Goal: Leave review/rating: Share an evaluation or opinion about a product, service, or content

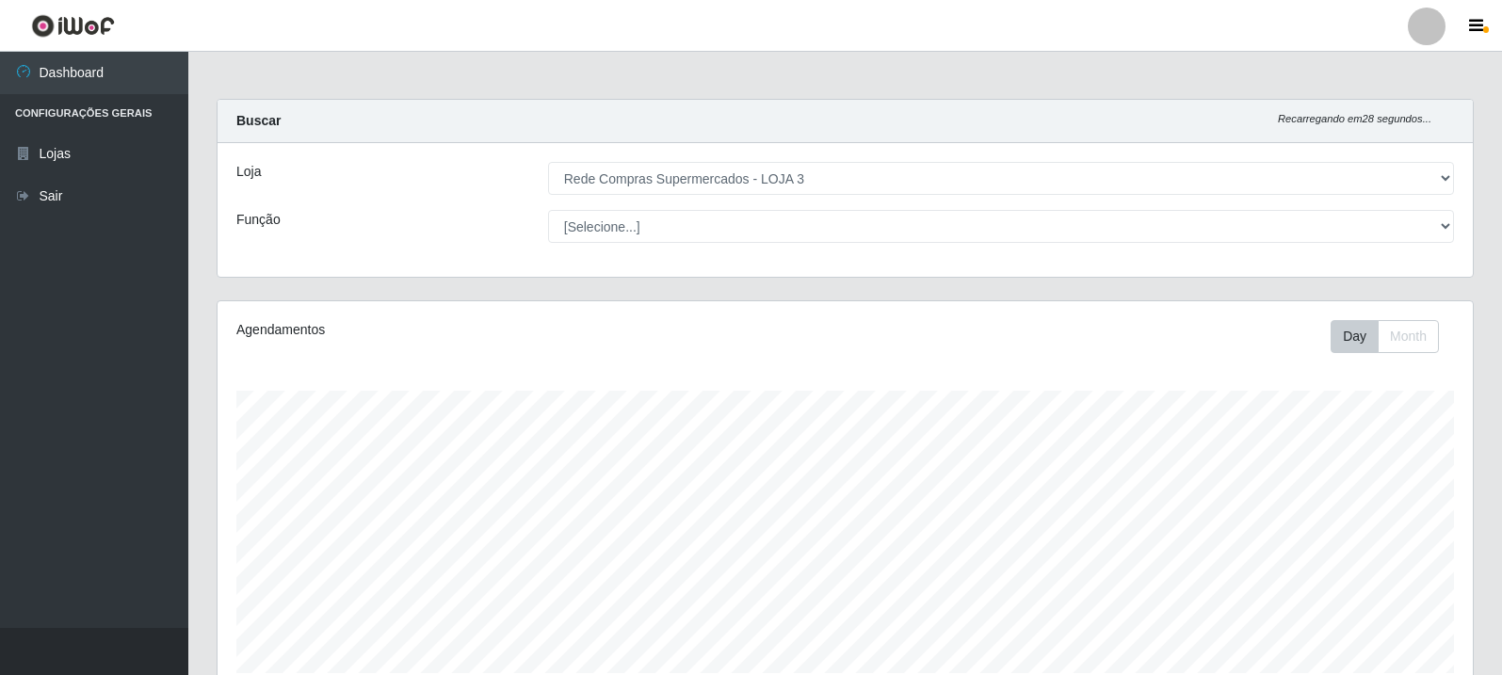
select select "162"
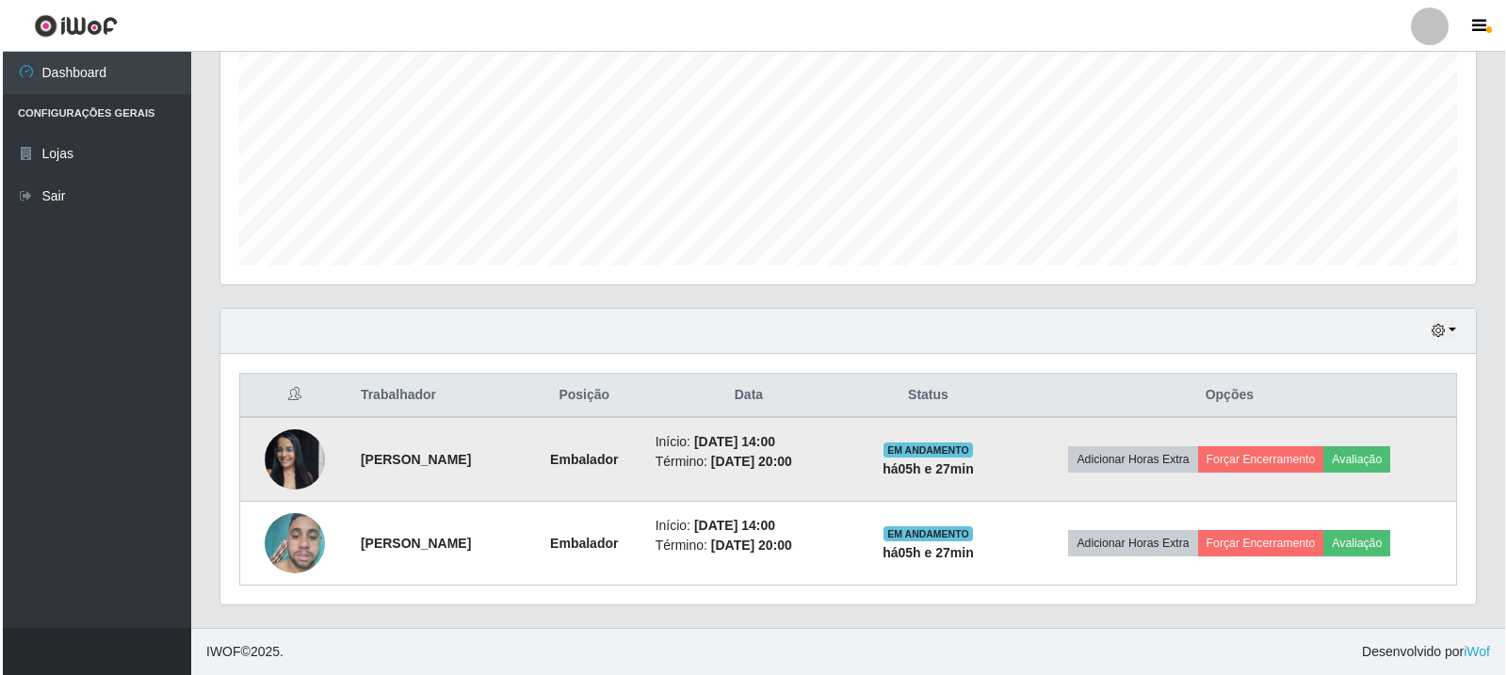
scroll to position [391, 1255]
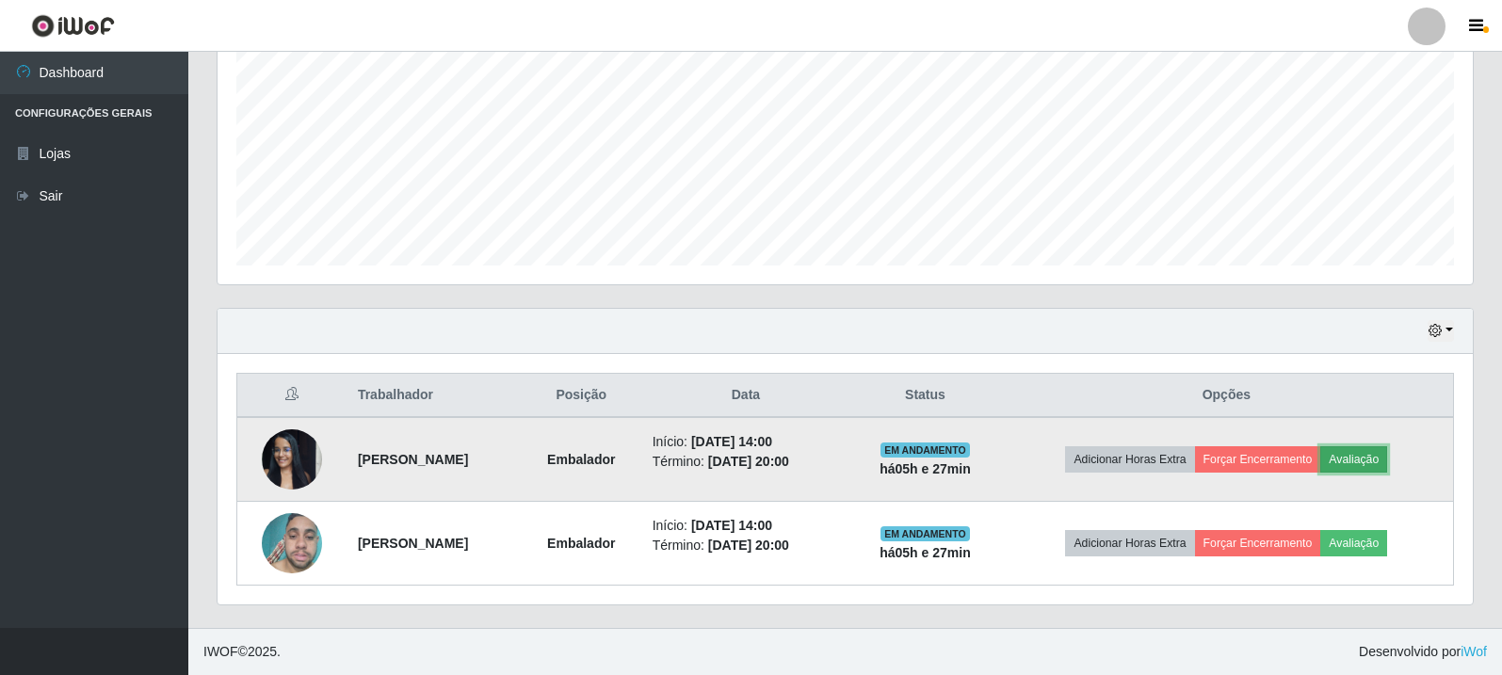
click at [1380, 466] on button "Avaliação" at bounding box center [1353, 459] width 67 height 26
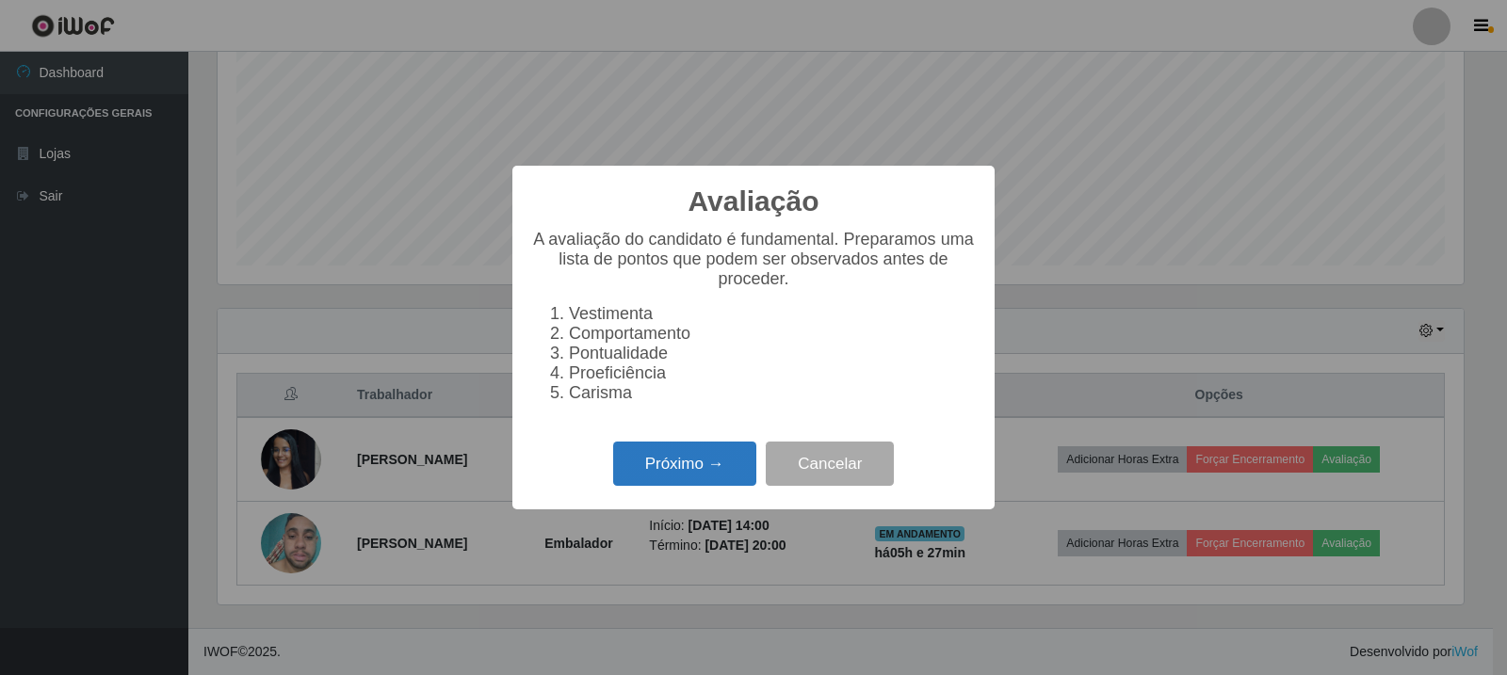
click at [702, 465] on button "Próximo →" at bounding box center [684, 464] width 143 height 44
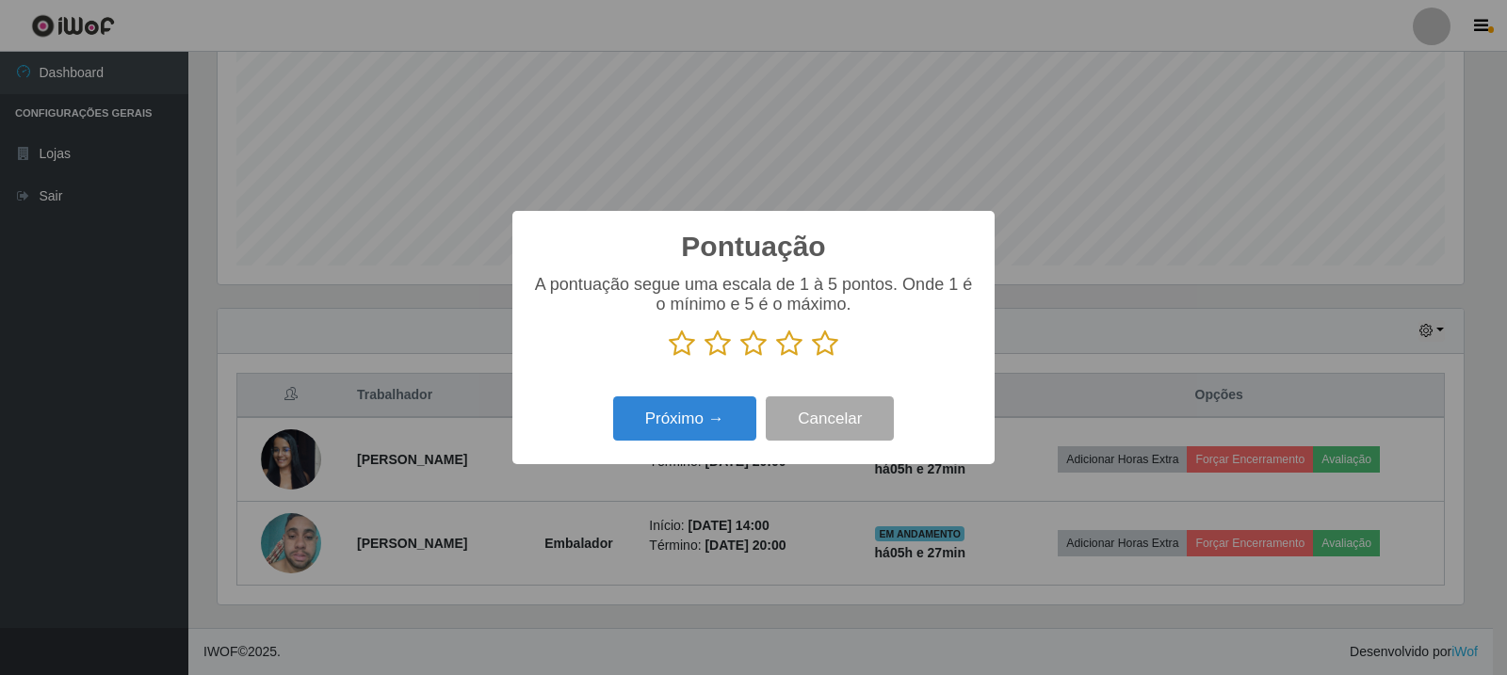
scroll to position [941263, 940408]
click at [822, 346] on icon at bounding box center [825, 344] width 26 height 28
click at [812, 358] on input "radio" at bounding box center [812, 358] width 0 height 0
click at [688, 435] on button "Próximo →" at bounding box center [684, 418] width 143 height 44
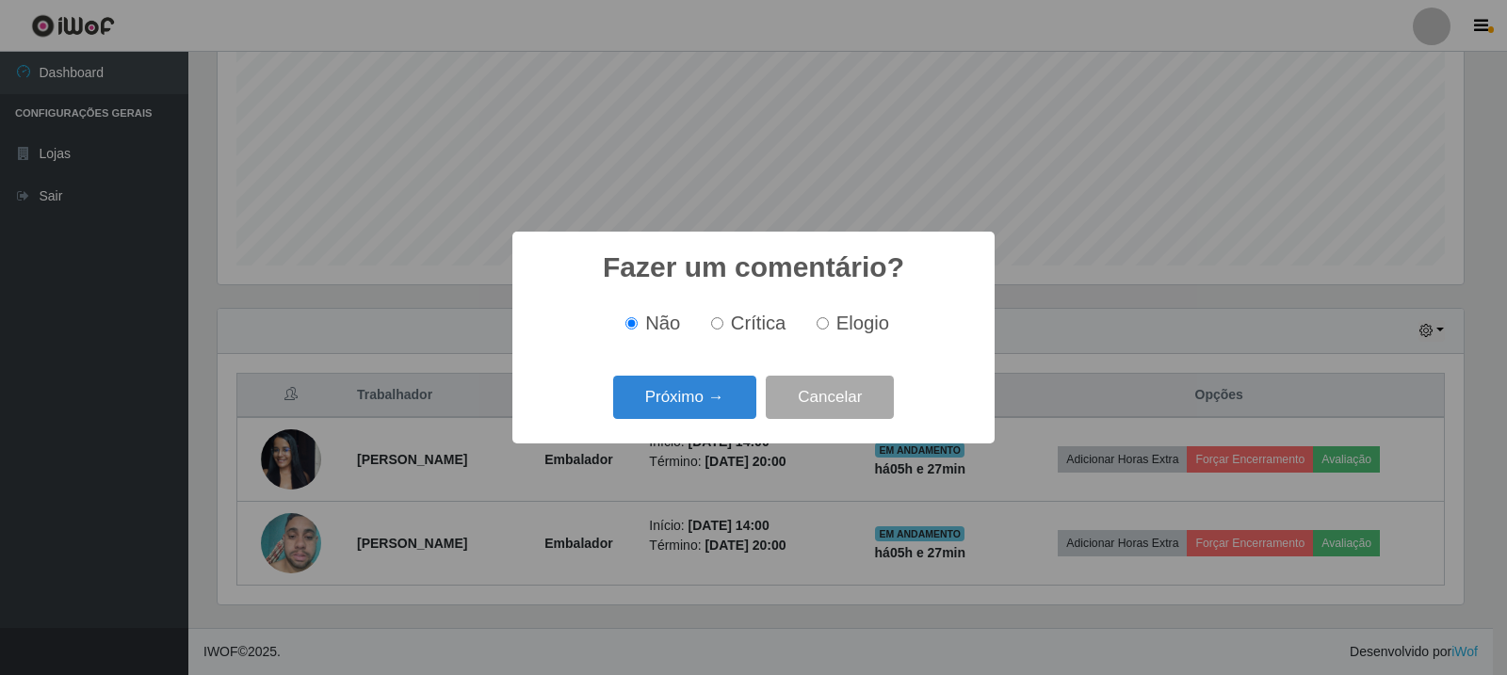
click at [822, 319] on input "Elogio" at bounding box center [822, 323] width 12 height 12
radio input "true"
click at [745, 380] on button "Próximo →" at bounding box center [684, 398] width 143 height 44
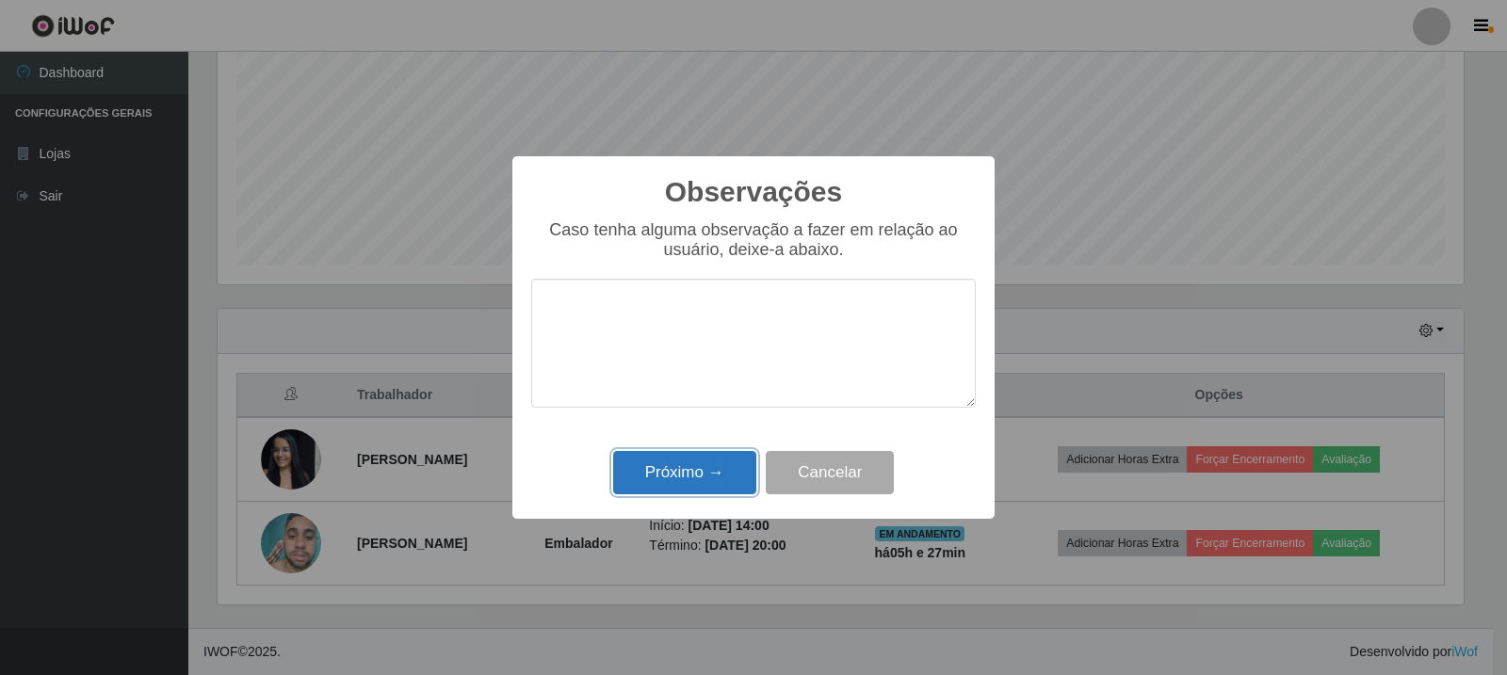
click at [740, 468] on button "Próximo →" at bounding box center [684, 473] width 143 height 44
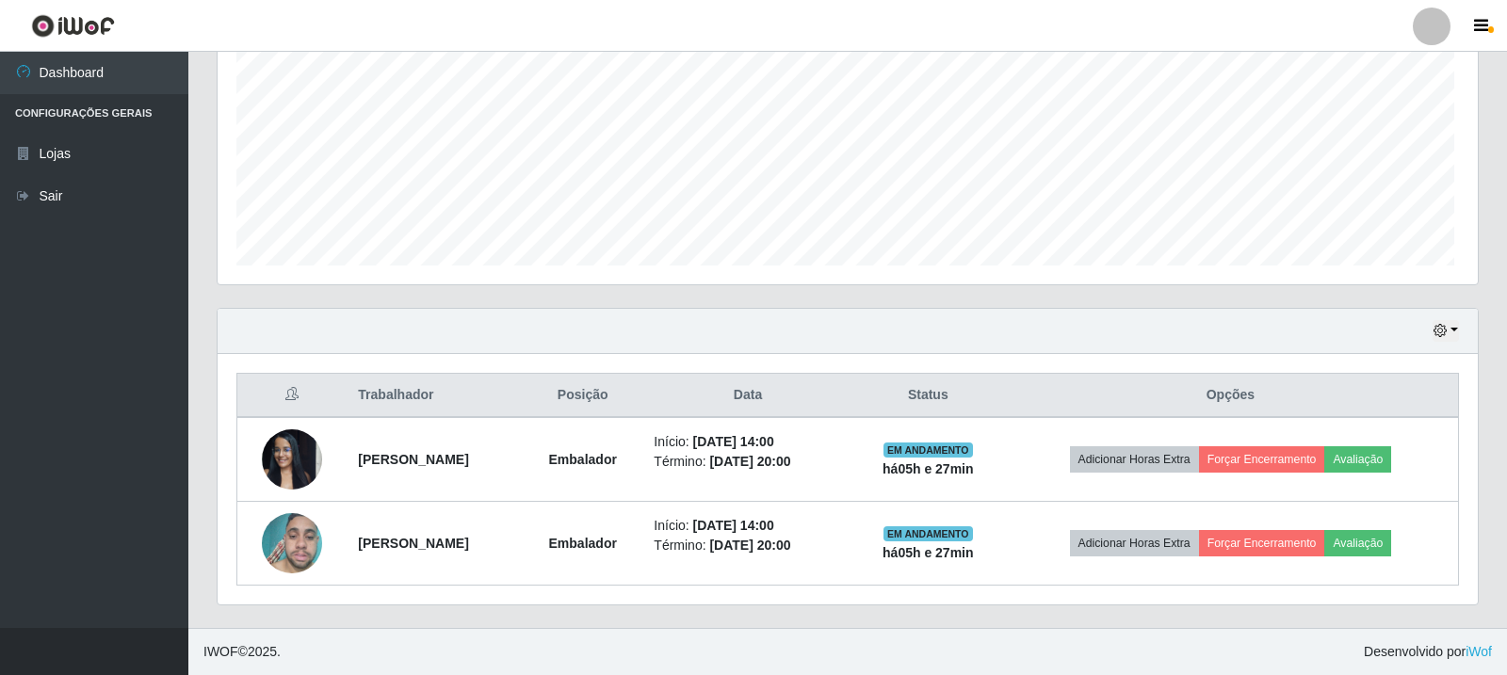
scroll to position [391, 1255]
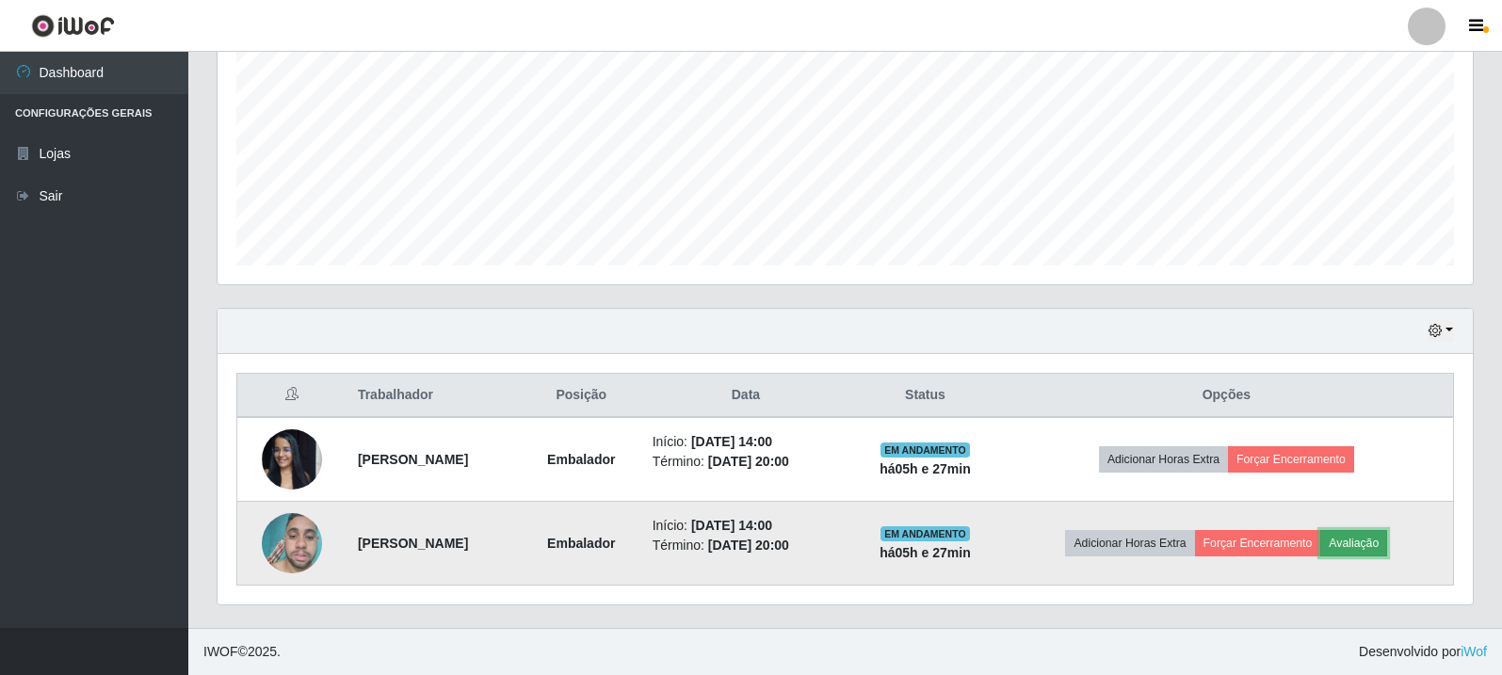
click at [1370, 555] on button "Avaliação" at bounding box center [1353, 543] width 67 height 26
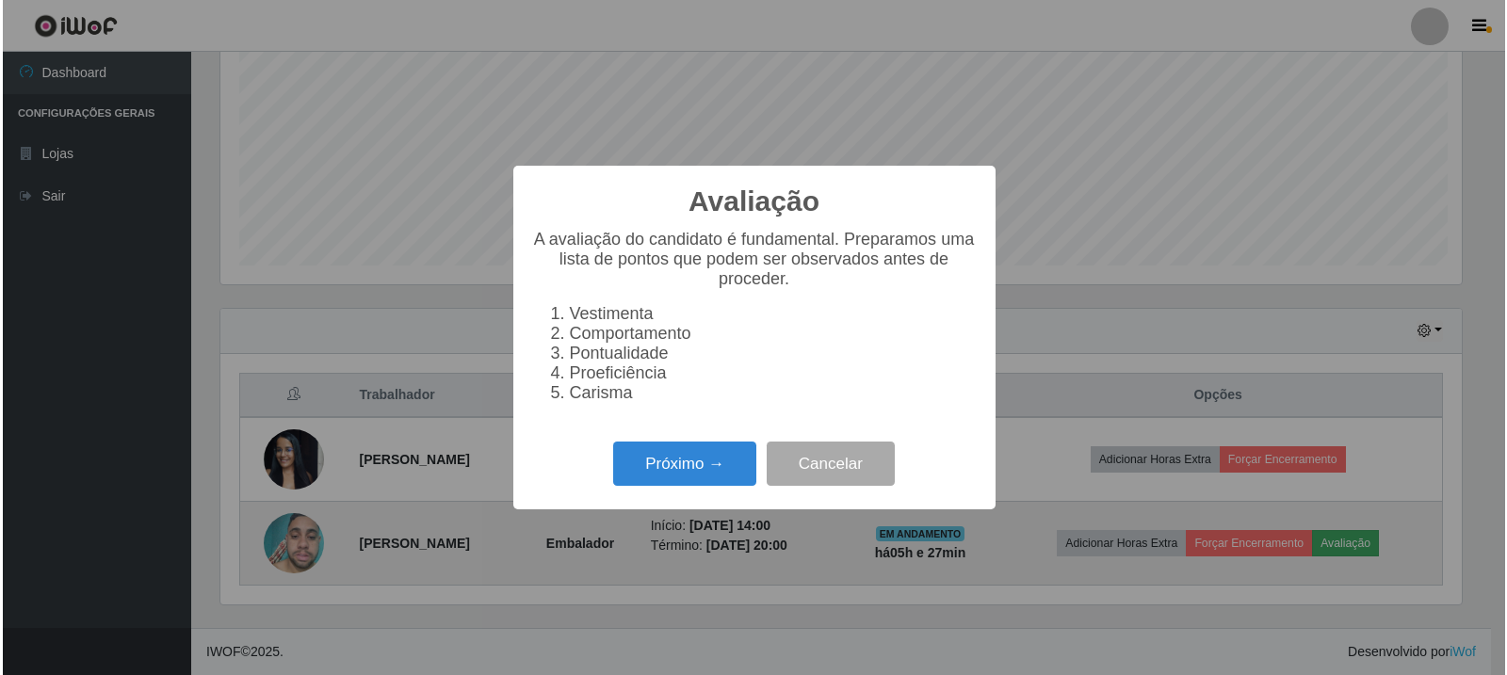
scroll to position [391, 1246]
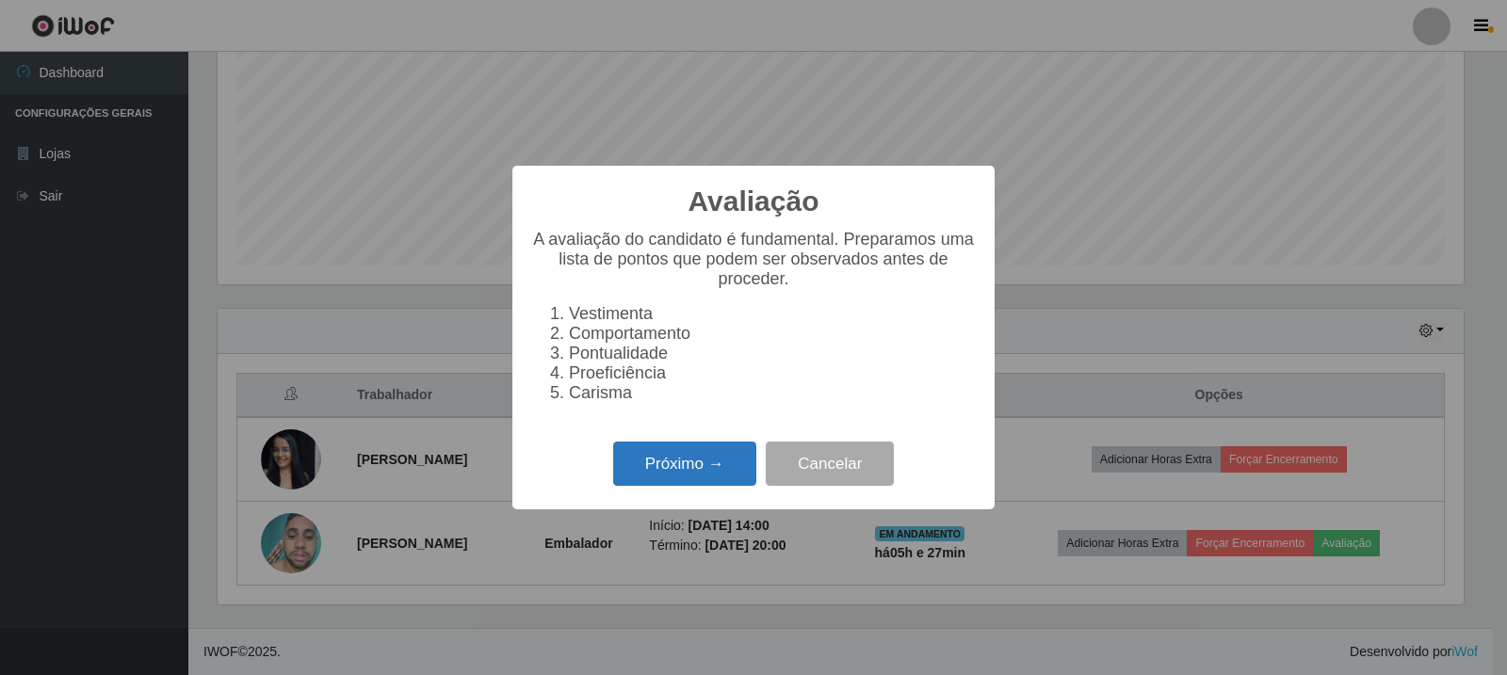
click at [644, 473] on button "Próximo →" at bounding box center [684, 464] width 143 height 44
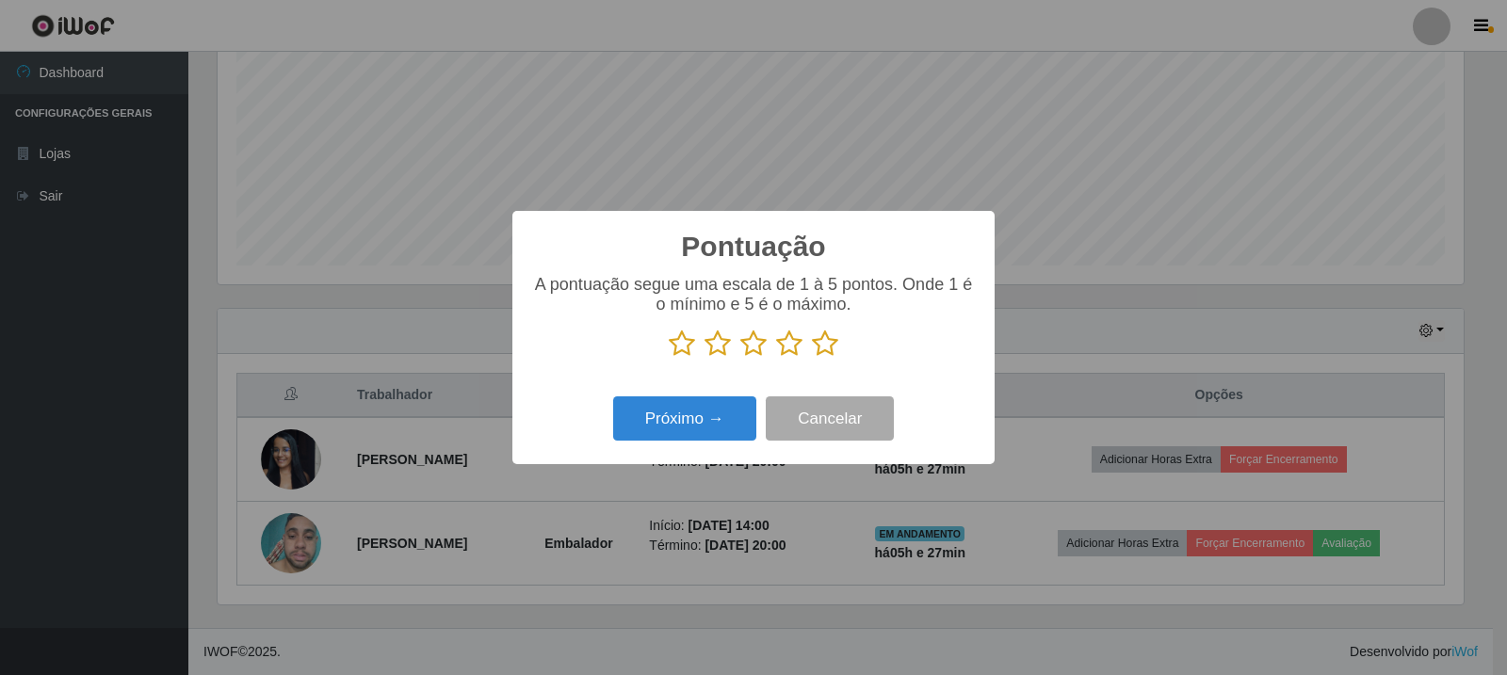
drag, startPoint x: 826, startPoint y: 355, endPoint x: 788, endPoint y: 370, distance: 40.6
click at [826, 354] on icon at bounding box center [825, 344] width 26 height 28
click at [812, 358] on input "radio" at bounding box center [812, 358] width 0 height 0
click at [717, 414] on button "Próximo →" at bounding box center [684, 418] width 143 height 44
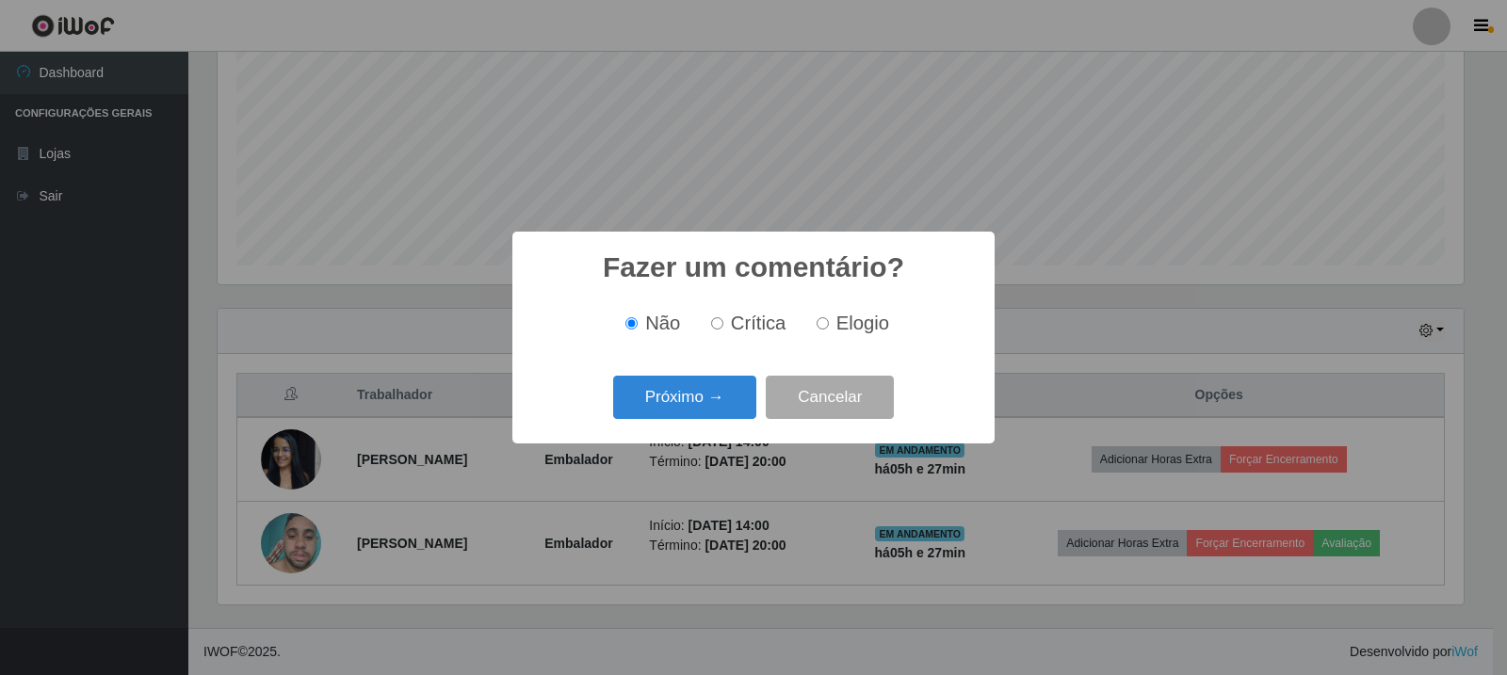
click at [849, 328] on span "Elogio" at bounding box center [862, 323] width 53 height 21
click at [829, 328] on input "Elogio" at bounding box center [822, 323] width 12 height 12
radio input "true"
click at [710, 383] on button "Próximo →" at bounding box center [684, 398] width 143 height 44
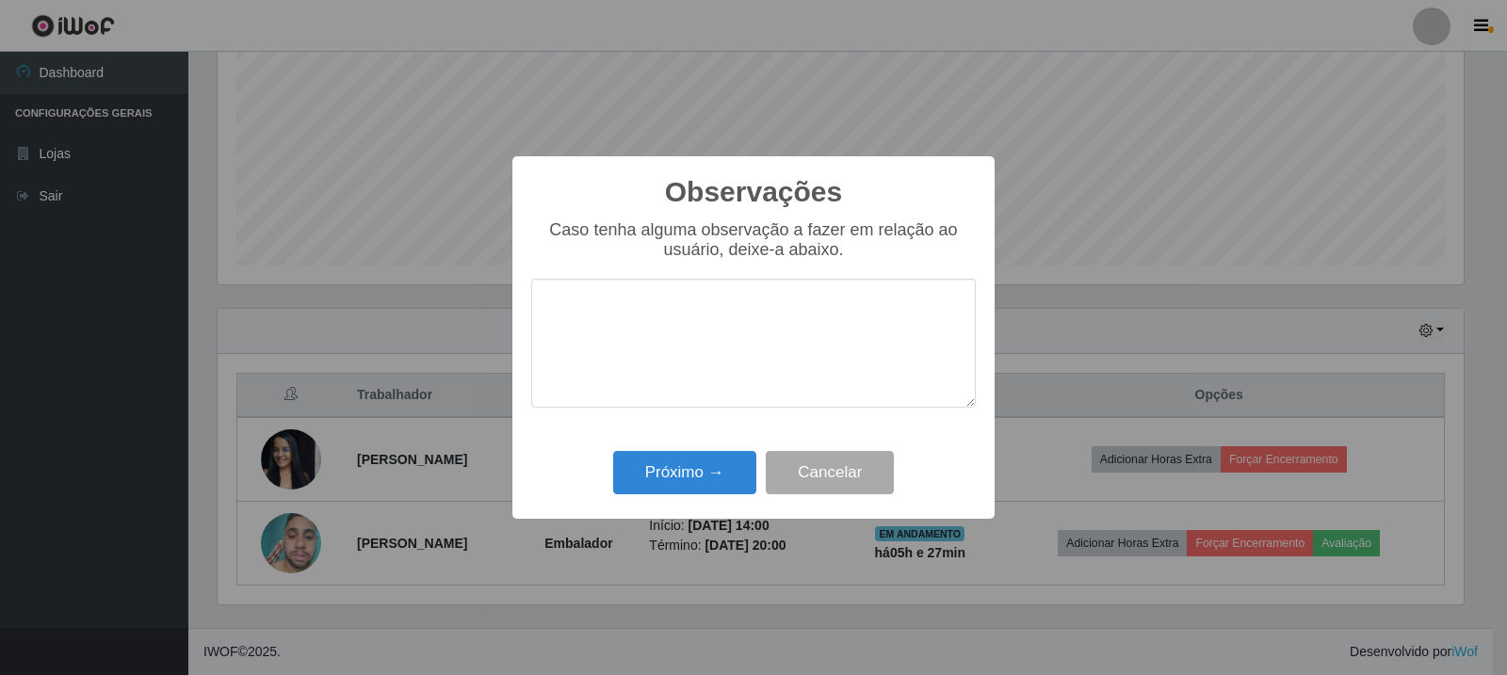
click at [760, 466] on div "Próximo → Cancelar" at bounding box center [753, 472] width 444 height 54
click at [731, 471] on button "Próximo →" at bounding box center [684, 473] width 143 height 44
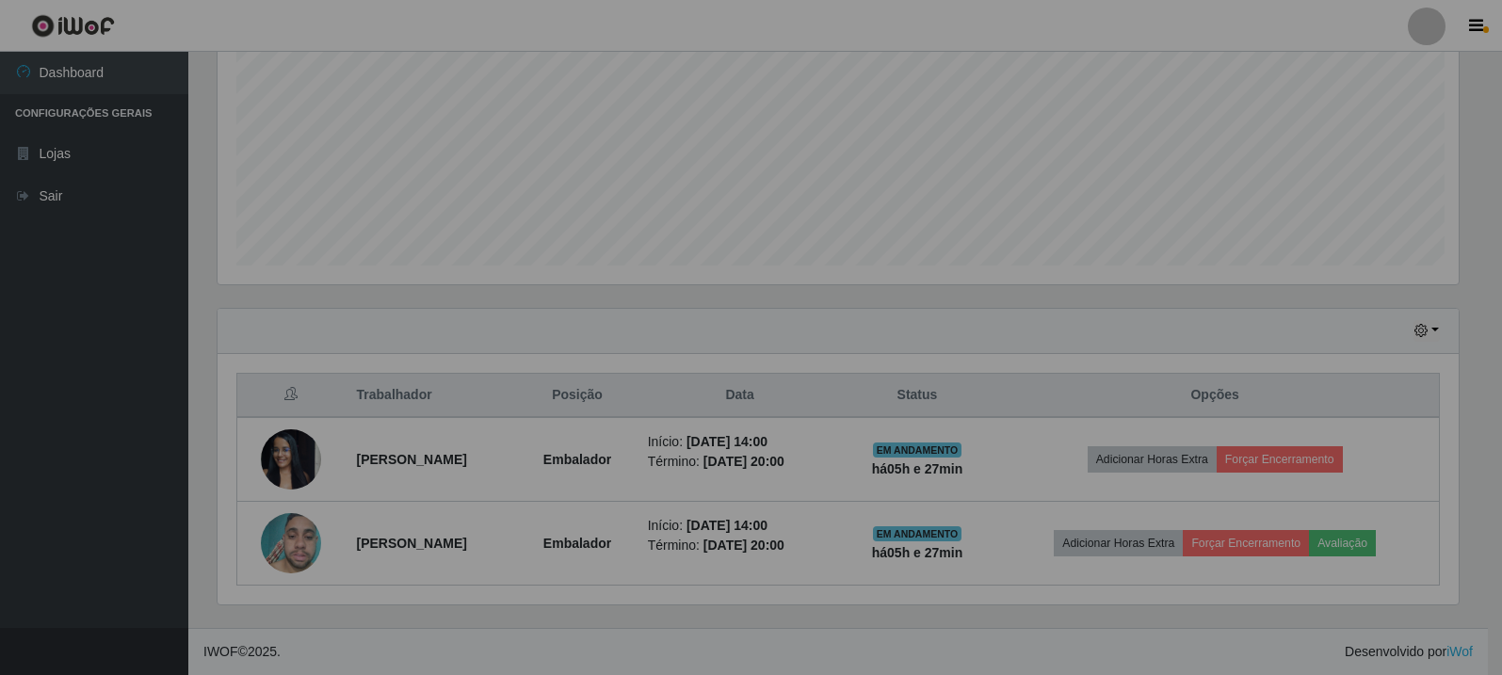
scroll to position [391, 1255]
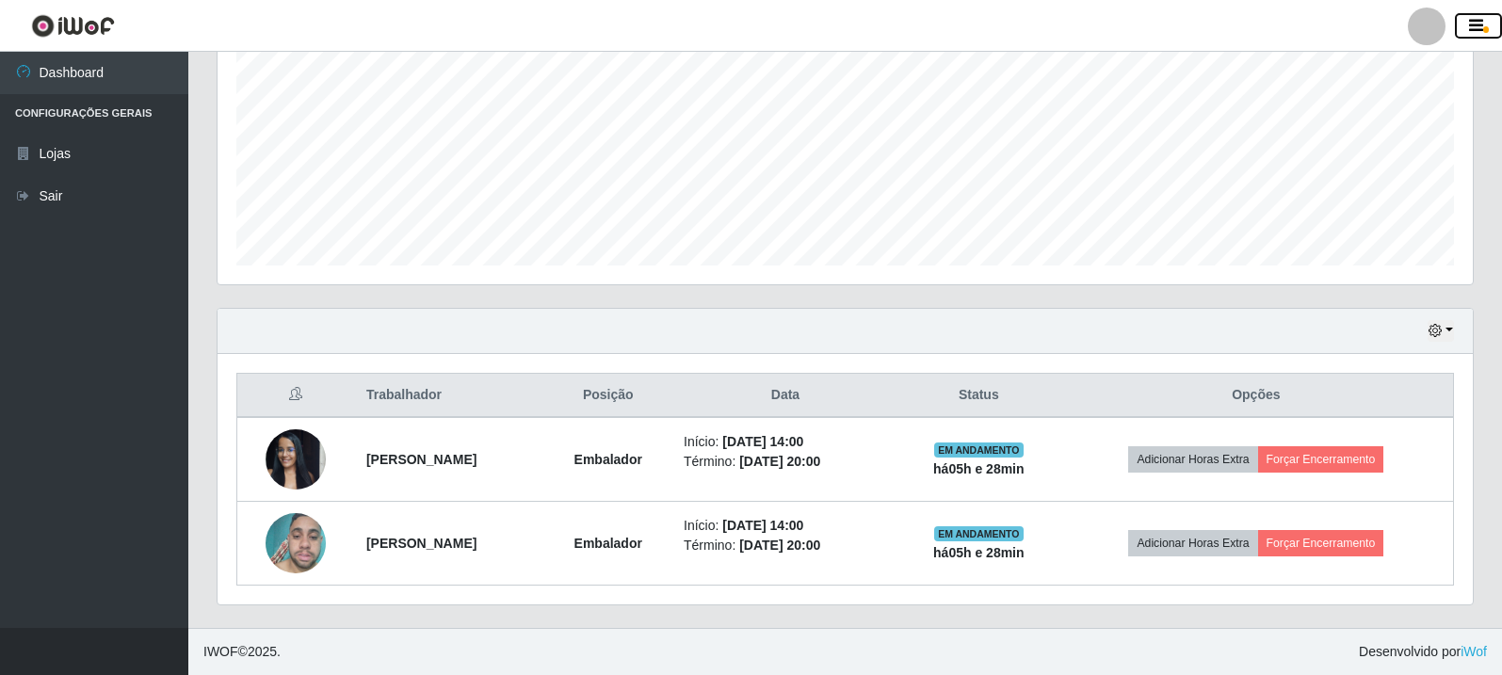
click at [1473, 33] on icon "button" at bounding box center [1476, 26] width 14 height 17
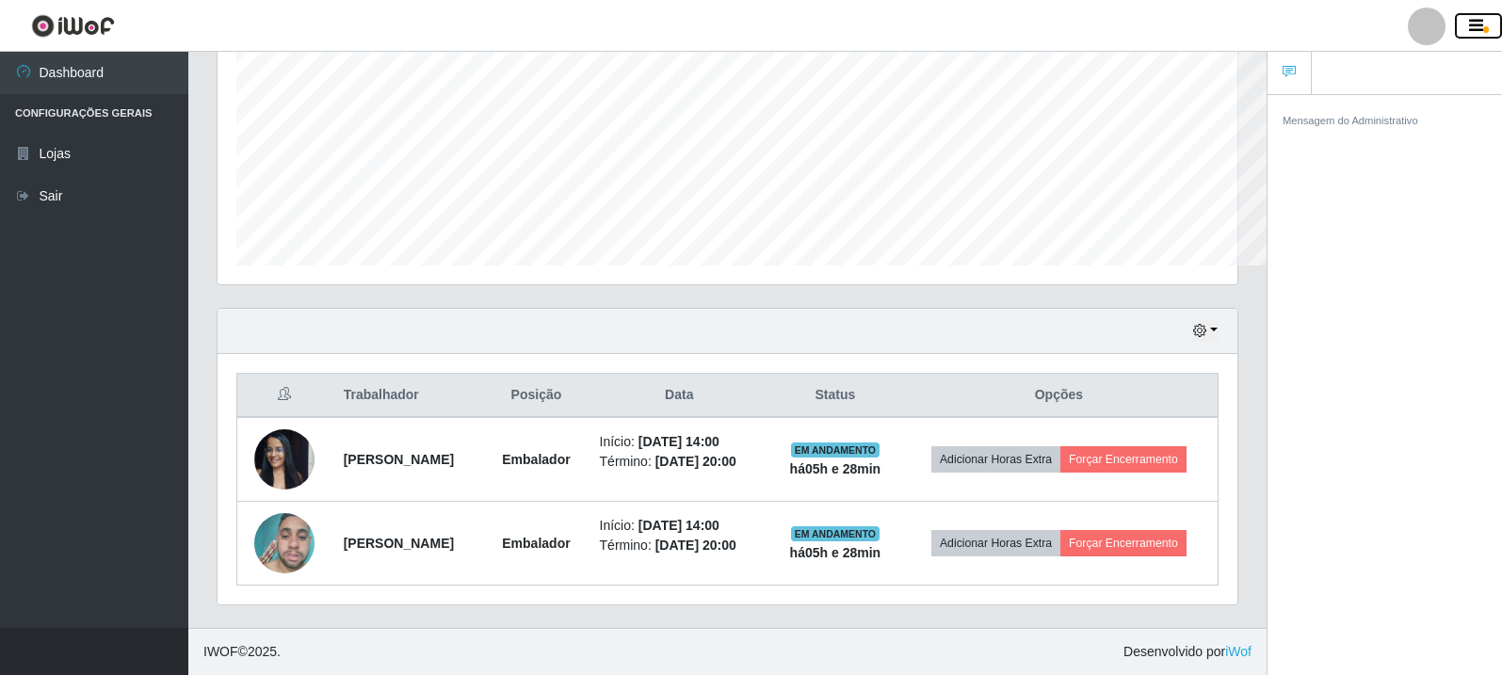
scroll to position [391, 1020]
click at [1473, 33] on icon "button" at bounding box center [1476, 26] width 14 height 17
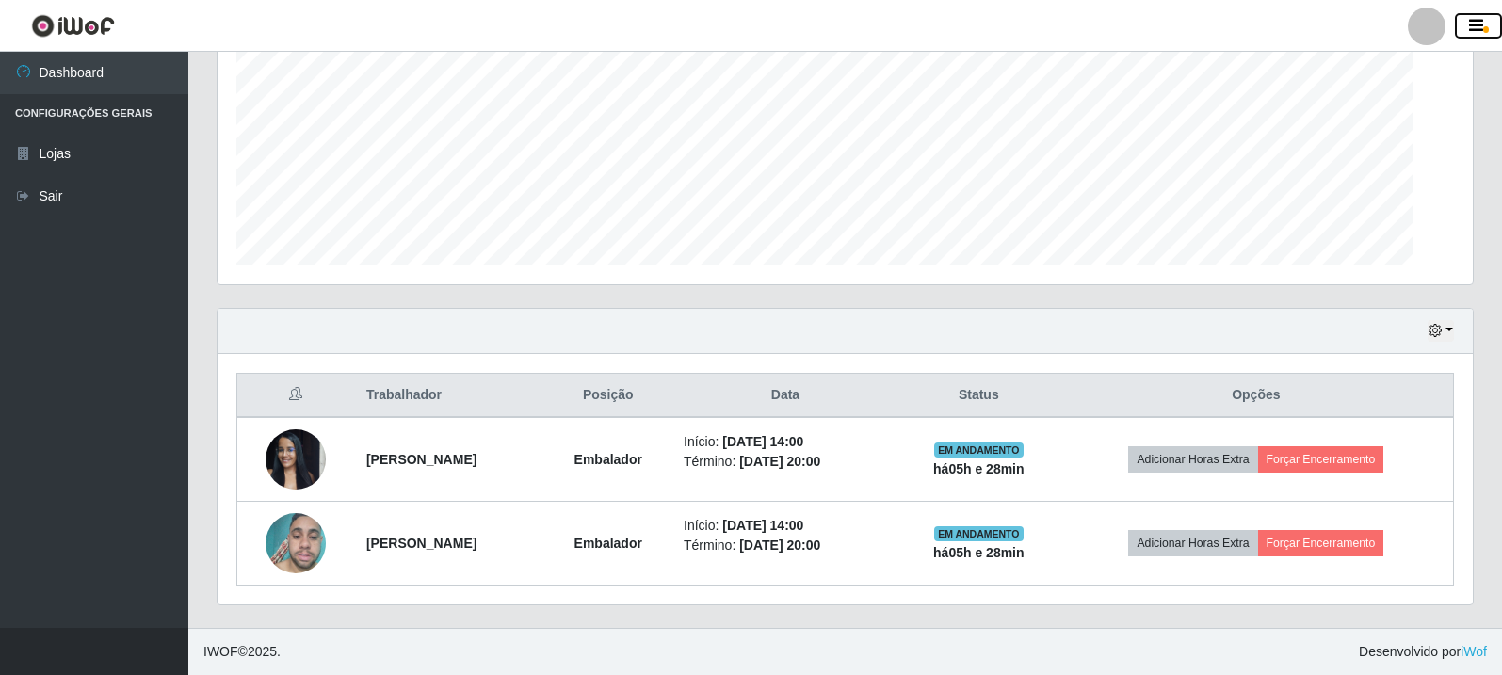
click at [1473, 33] on icon "button" at bounding box center [1476, 26] width 14 height 17
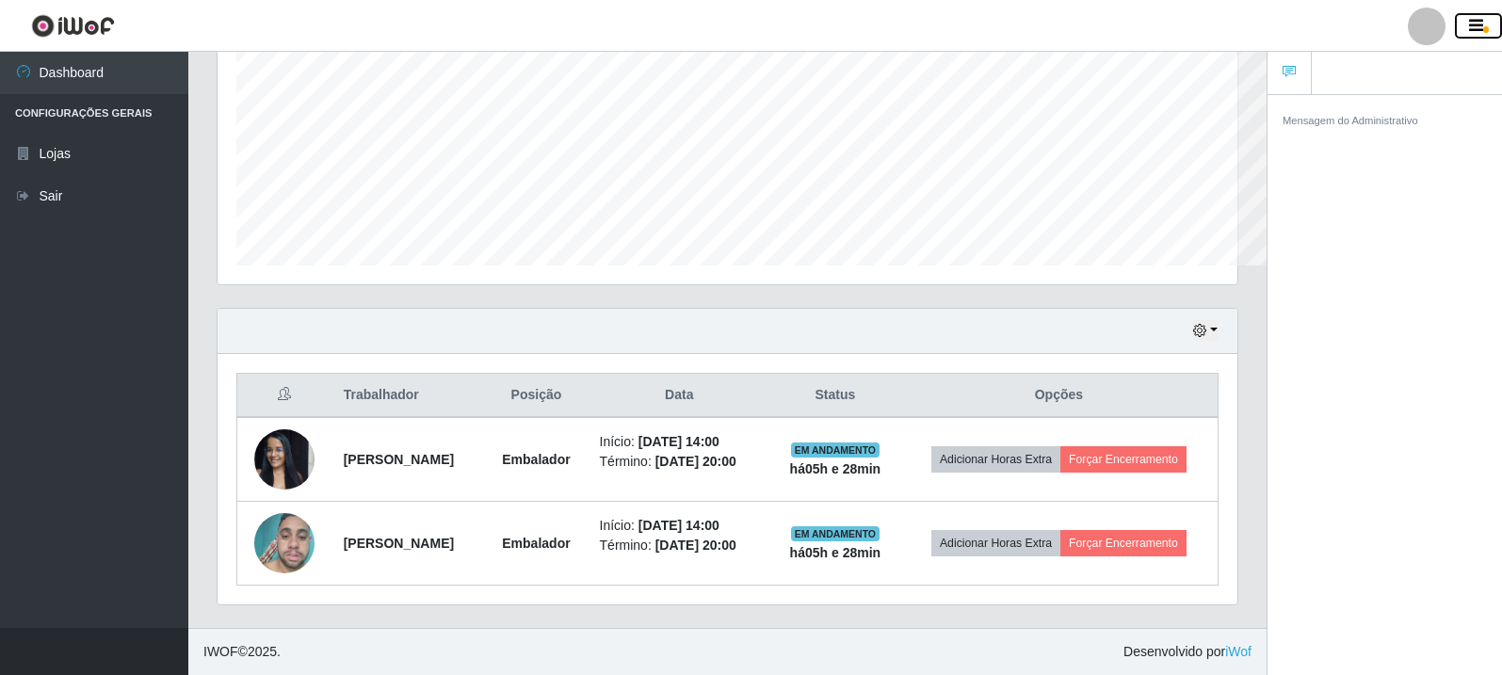
click at [1473, 33] on icon "button" at bounding box center [1476, 26] width 14 height 17
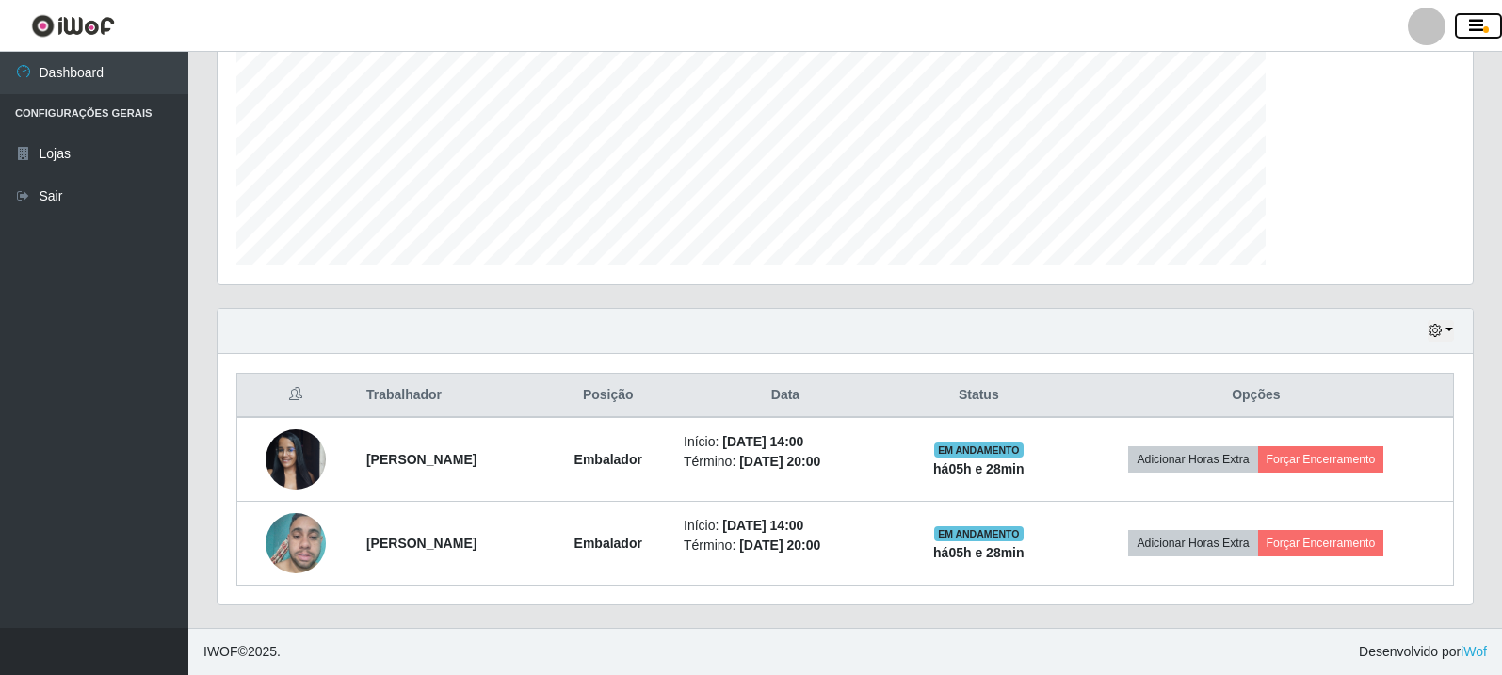
scroll to position [0, 0]
click at [1473, 33] on icon "button" at bounding box center [1476, 26] width 14 height 17
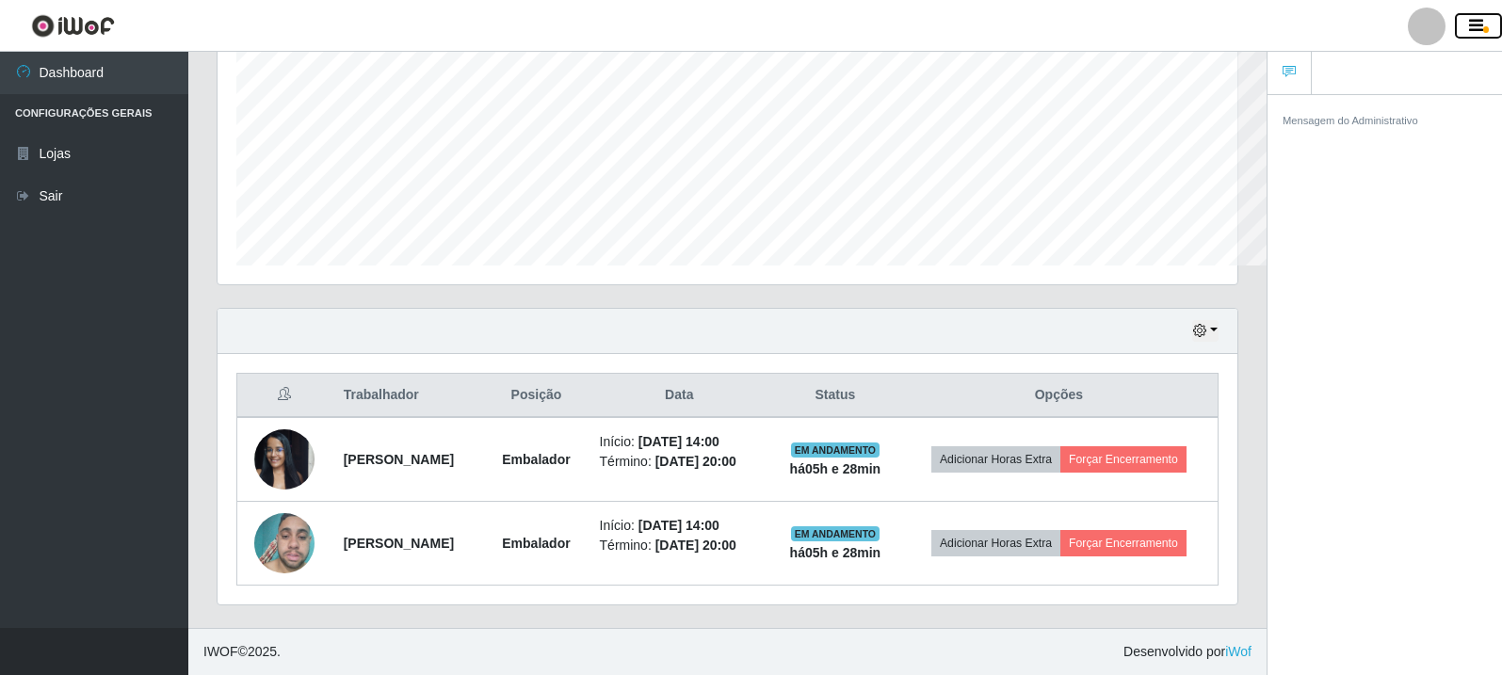
click at [1473, 33] on icon "button" at bounding box center [1476, 26] width 14 height 17
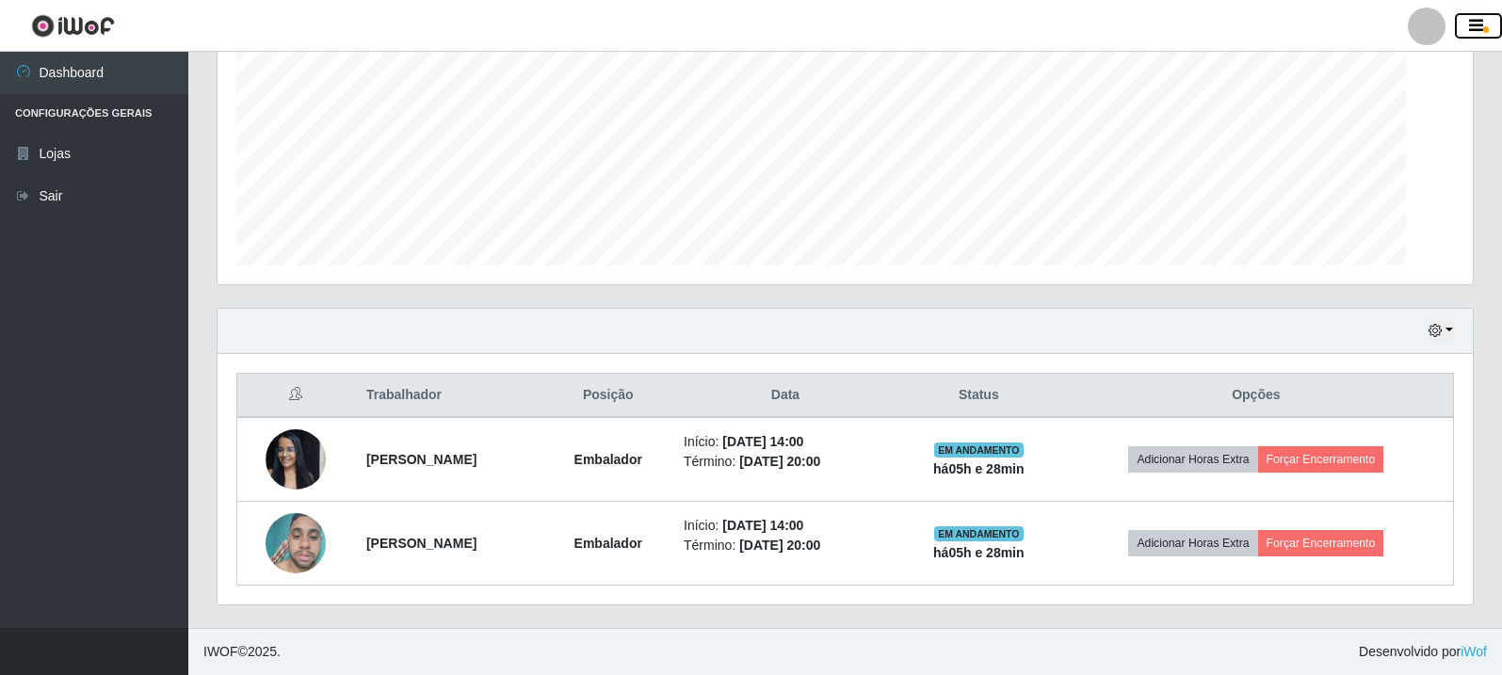
scroll to position [941263, 940541]
click at [1473, 33] on icon "button" at bounding box center [1476, 26] width 14 height 17
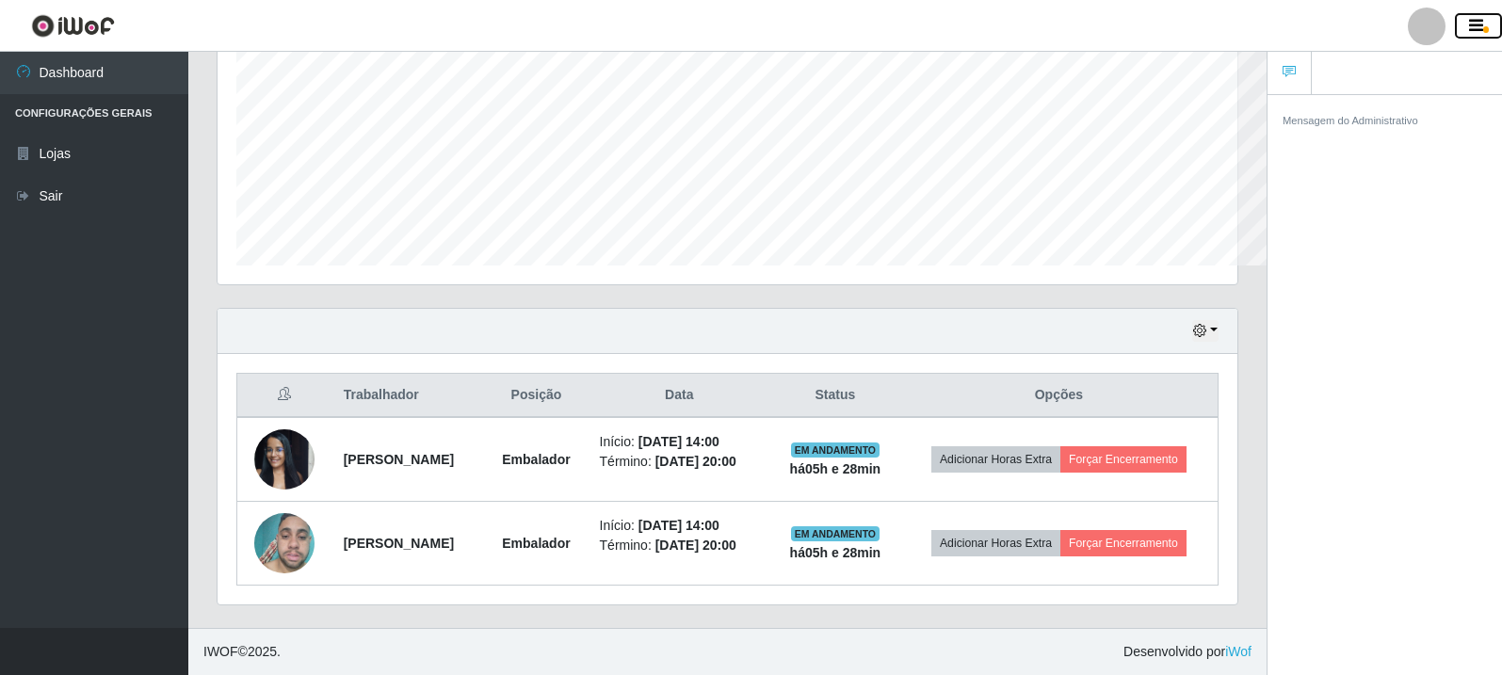
scroll to position [941263, 940607]
click at [1473, 33] on icon "button" at bounding box center [1476, 26] width 14 height 17
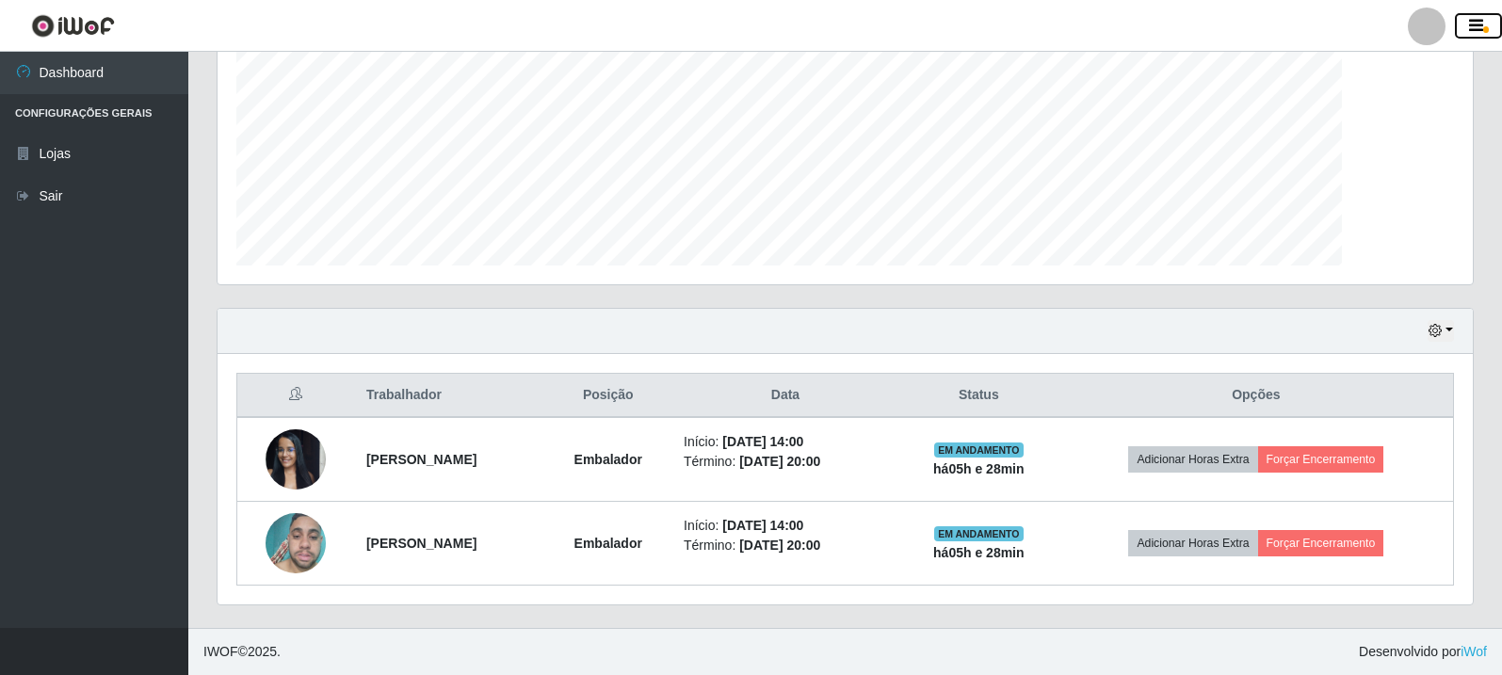
click at [1473, 33] on icon "button" at bounding box center [1476, 26] width 14 height 17
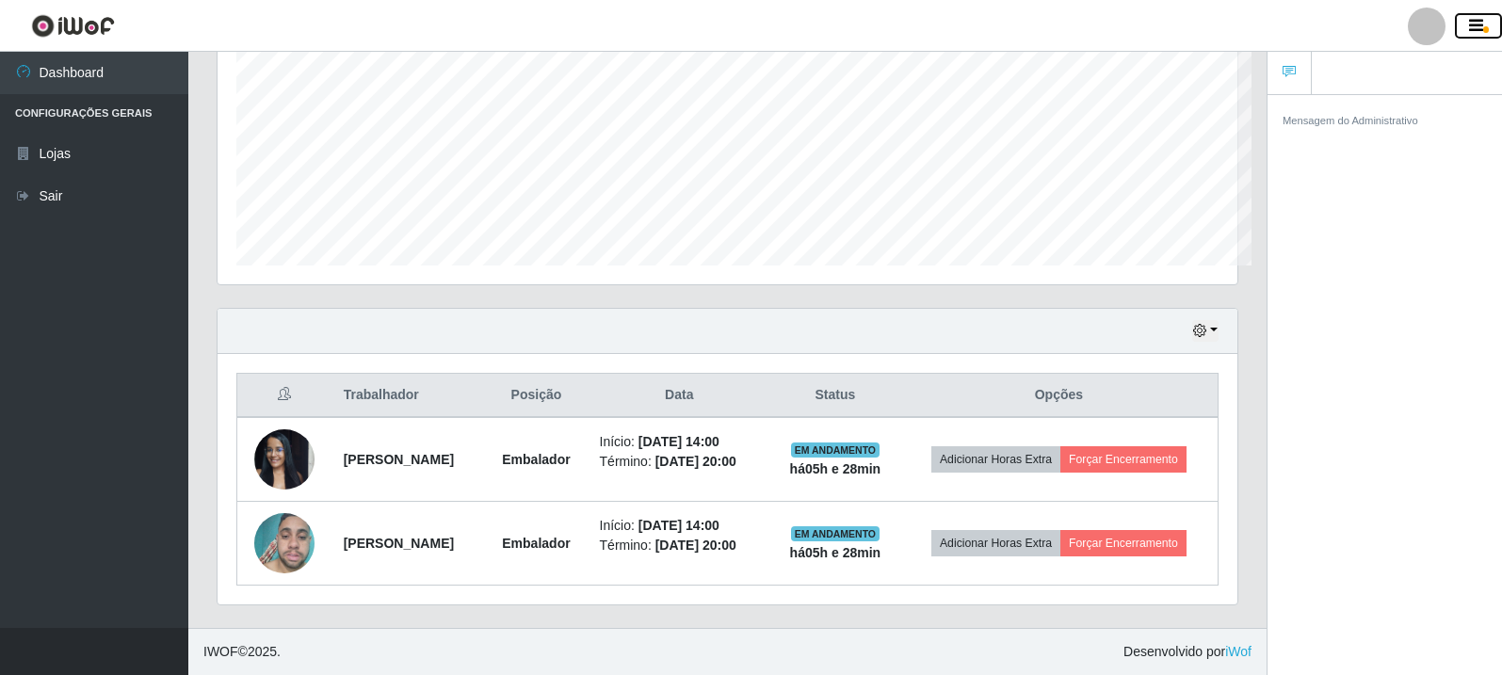
scroll to position [391, 1186]
click at [1473, 33] on icon "button" at bounding box center [1476, 26] width 14 height 17
click at [1473, 31] on icon "button" at bounding box center [1476, 26] width 14 height 17
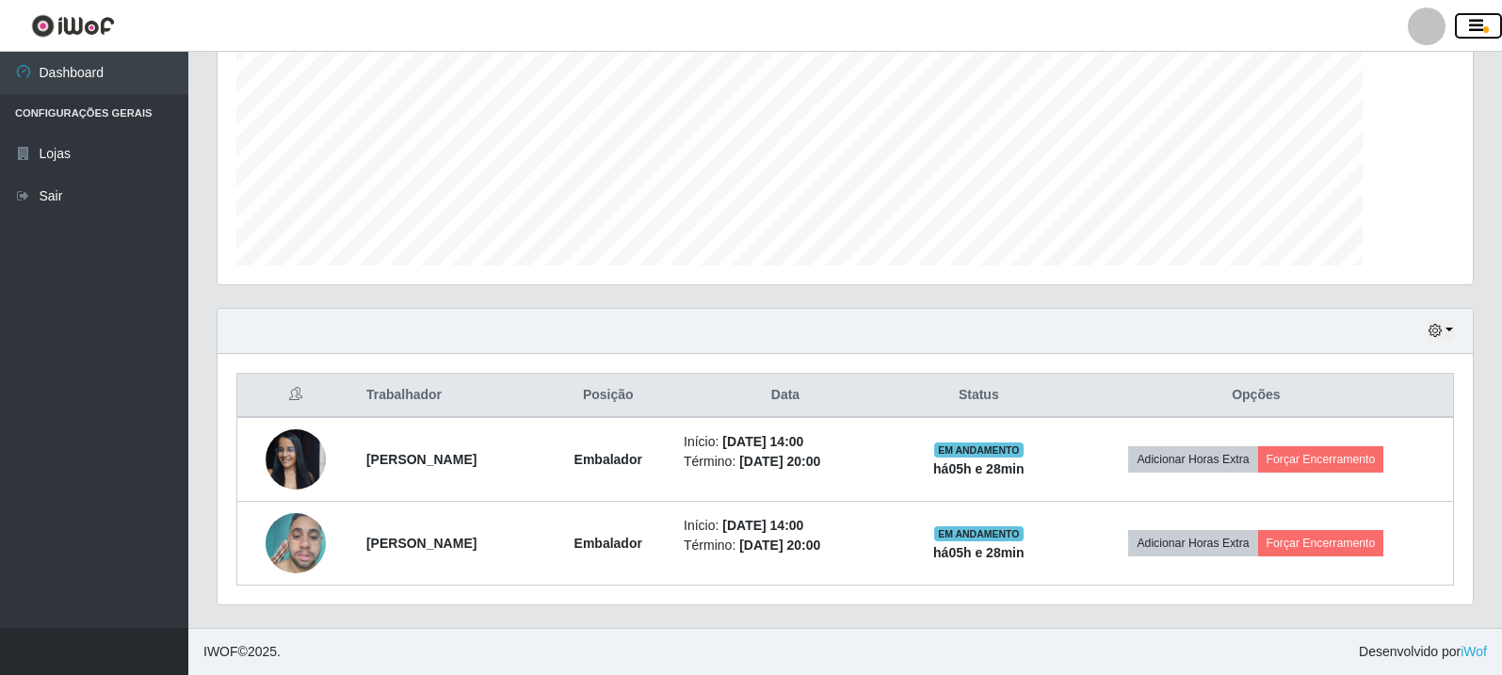
click at [1473, 31] on icon "button" at bounding box center [1476, 26] width 14 height 17
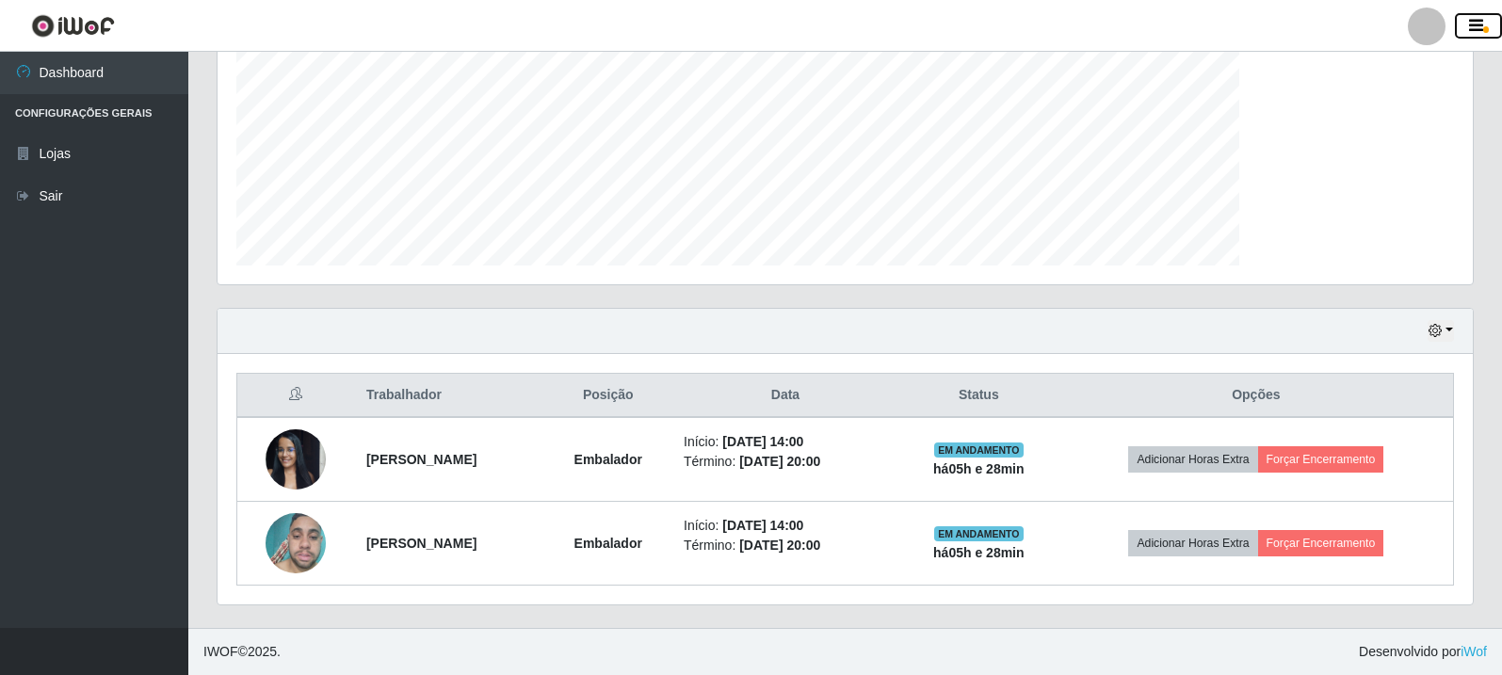
scroll to position [941263, 940576]
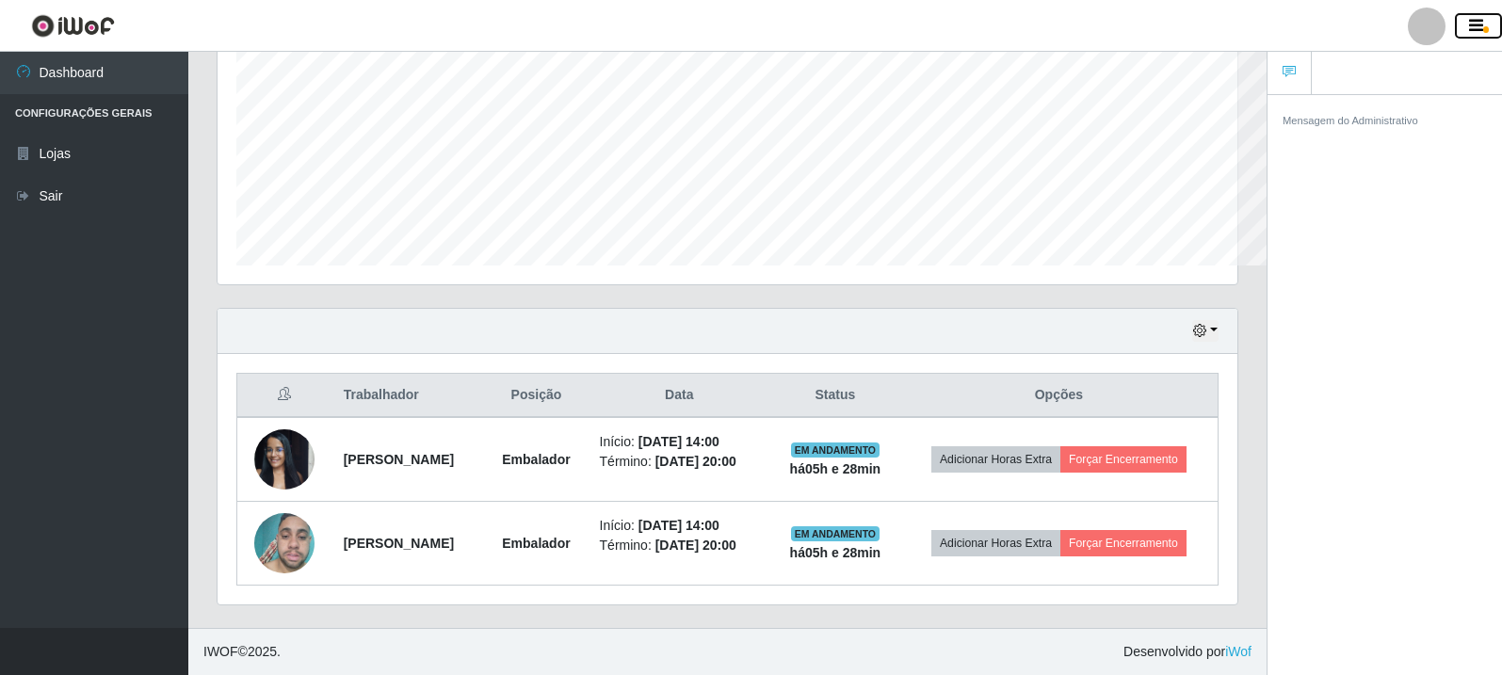
click at [1473, 31] on icon "button" at bounding box center [1476, 26] width 14 height 17
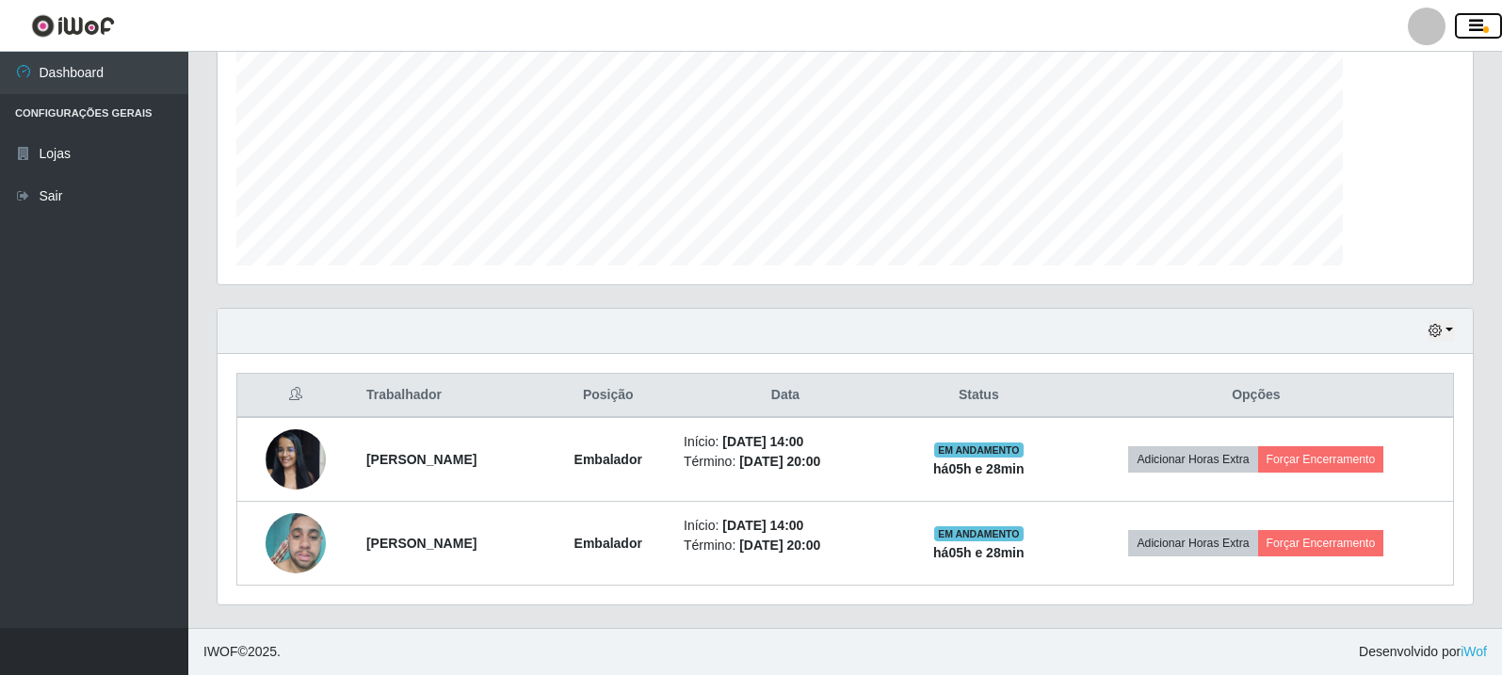
click at [1473, 31] on icon "button" at bounding box center [1476, 26] width 14 height 17
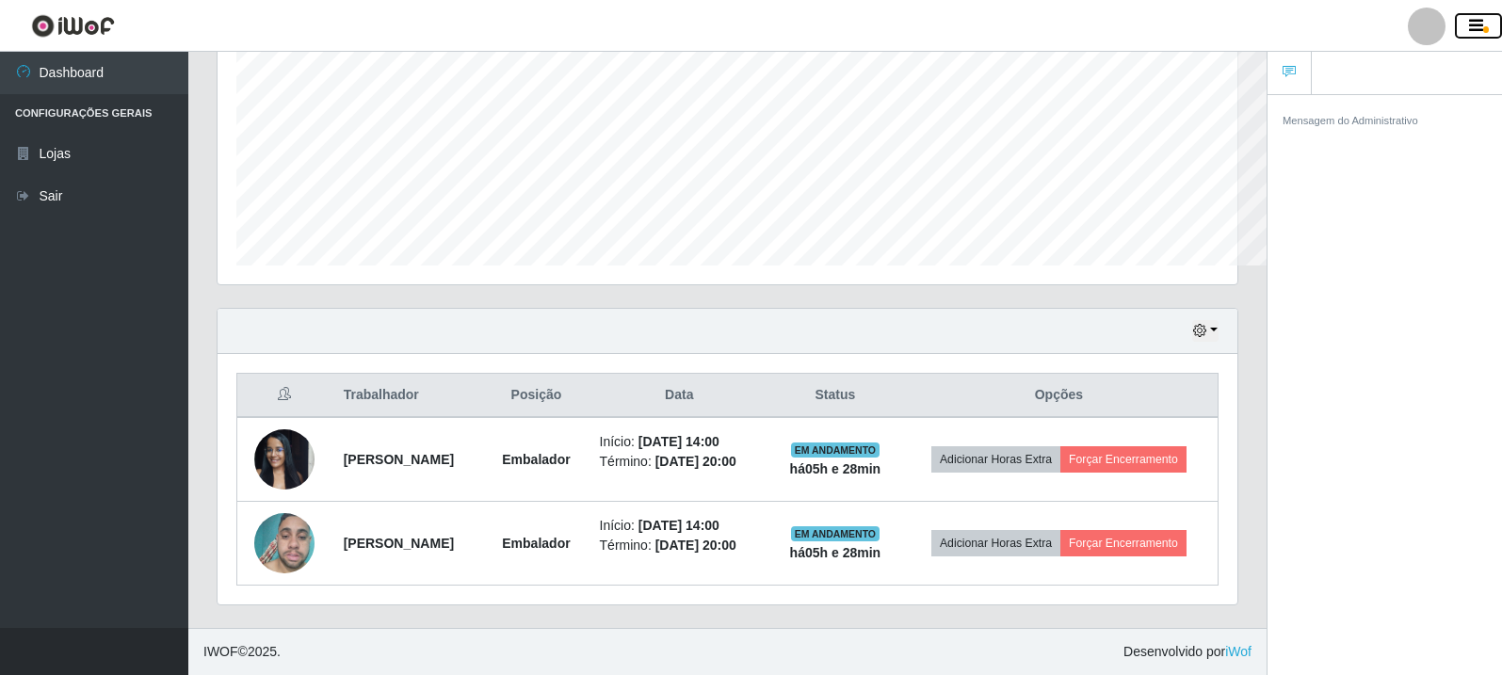
click at [1473, 31] on icon "button" at bounding box center [1476, 26] width 14 height 17
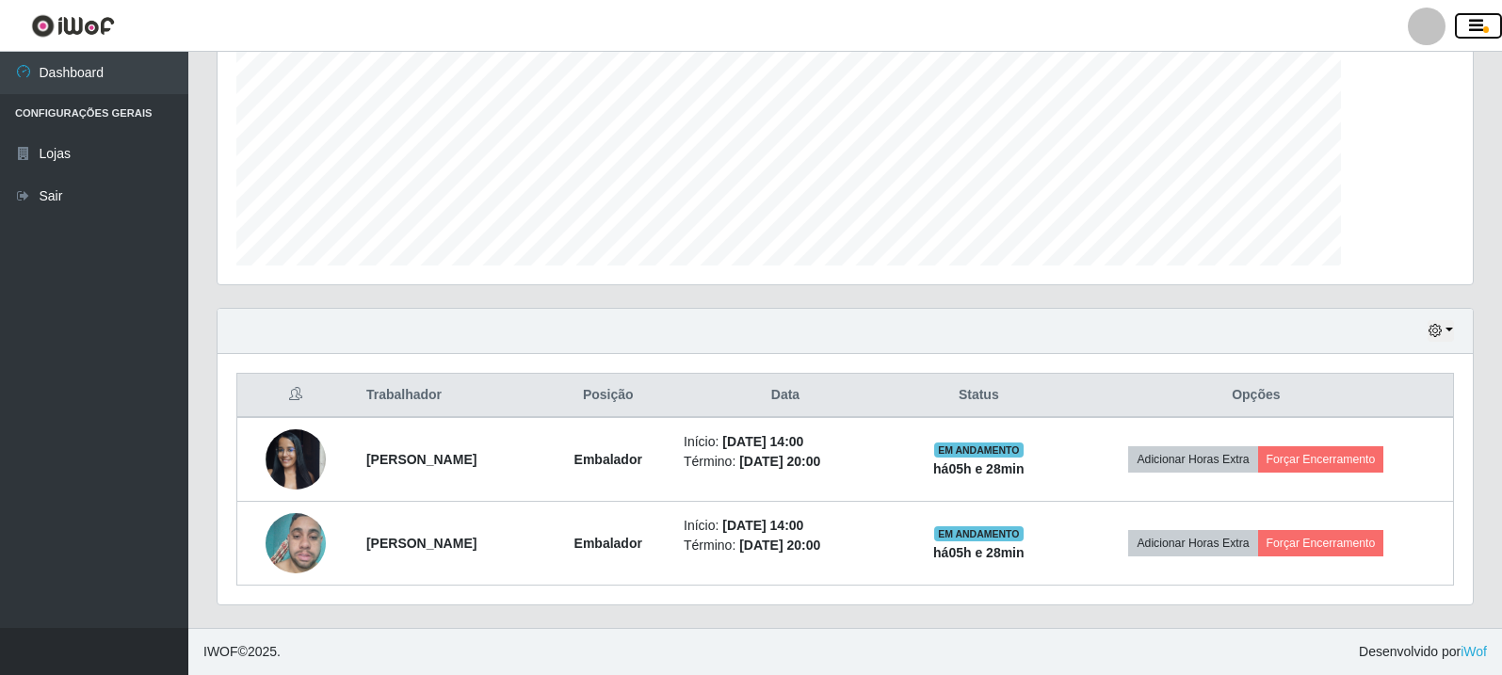
click at [1473, 31] on icon "button" at bounding box center [1476, 26] width 14 height 17
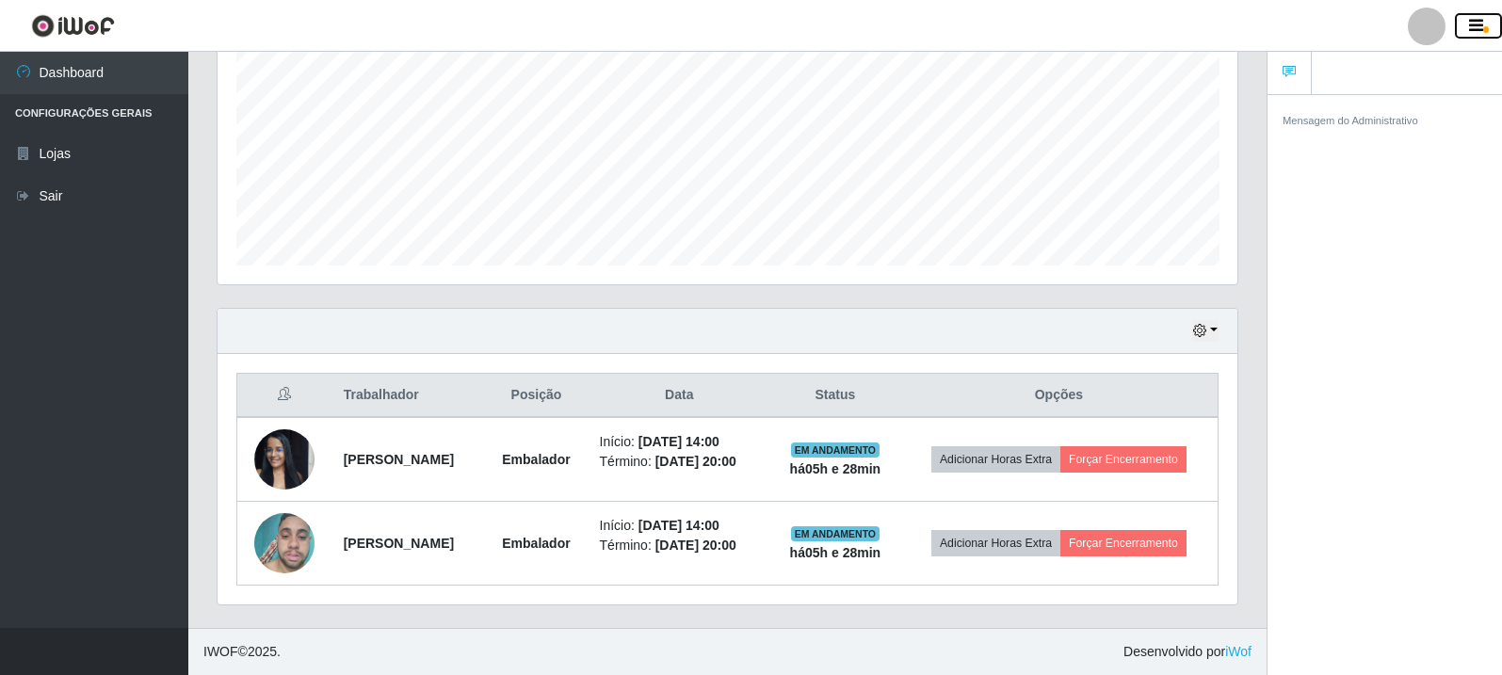
click at [1473, 31] on icon "button" at bounding box center [1476, 26] width 14 height 17
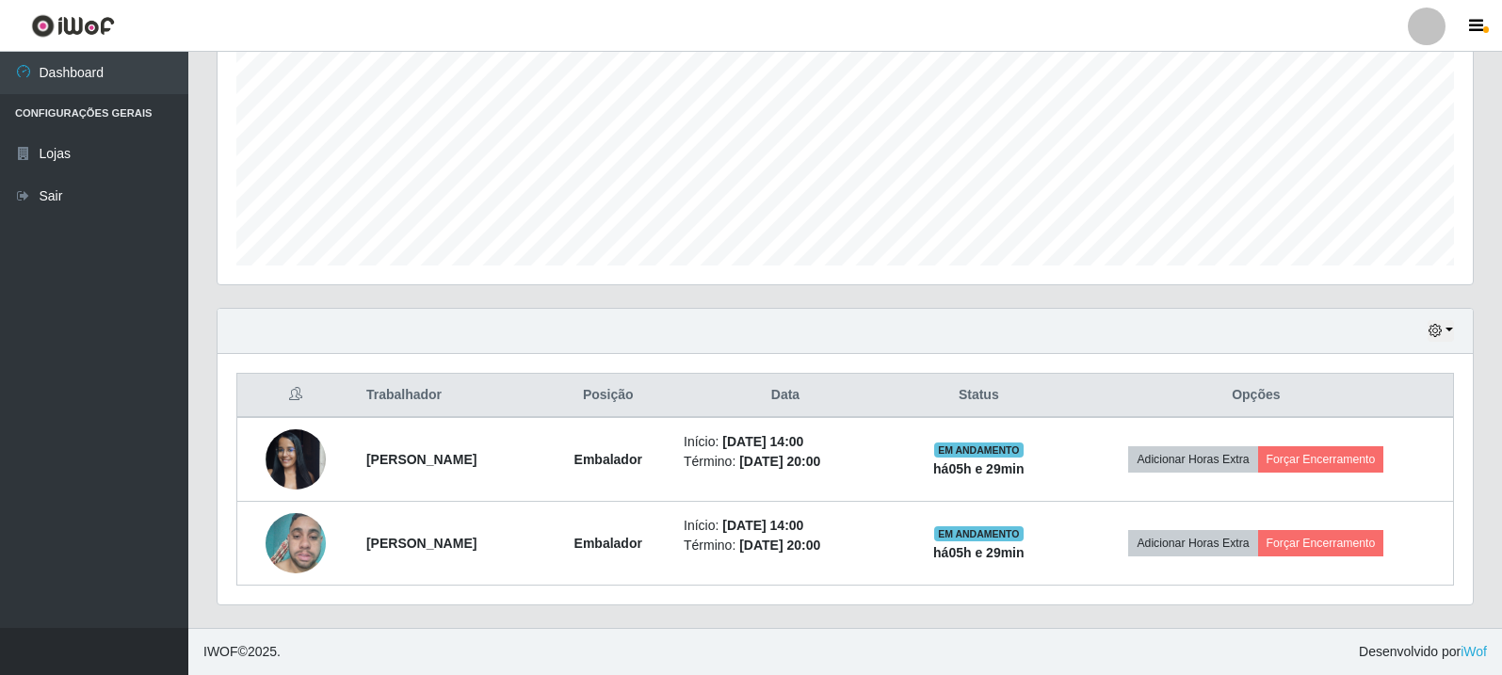
click at [1009, 664] on footer "IWOF © 2025 . Desenvolvido por iWof" at bounding box center [845, 651] width 1314 height 47
click at [1487, 435] on div "Hoje 1 dia 3 dias 1 Semana Não encerrados Trabalhador Posição Data Status Opçõe…" at bounding box center [844, 468] width 1285 height 320
